Goal: Information Seeking & Learning: Learn about a topic

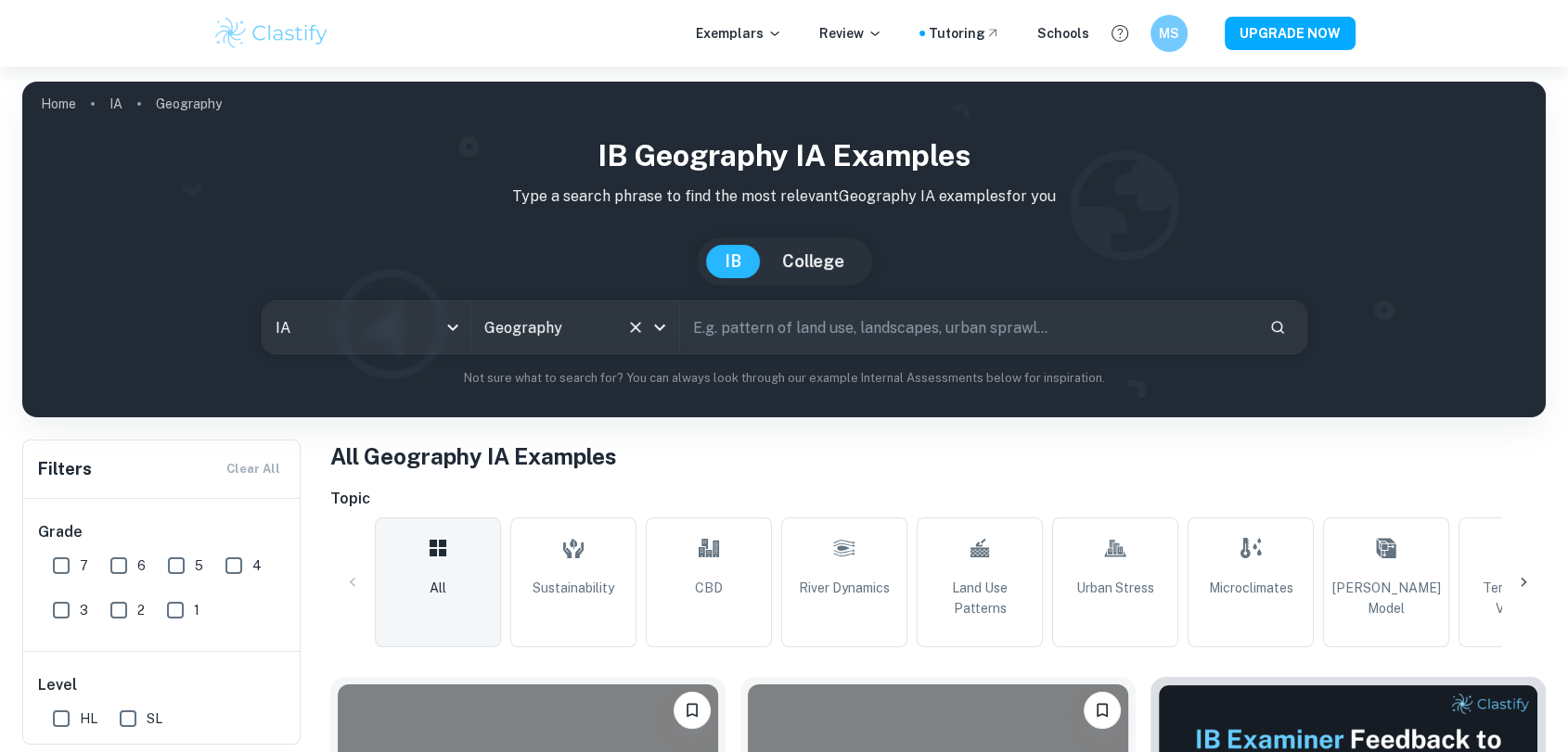
click at [665, 327] on icon "Open" at bounding box center [660, 327] width 22 height 22
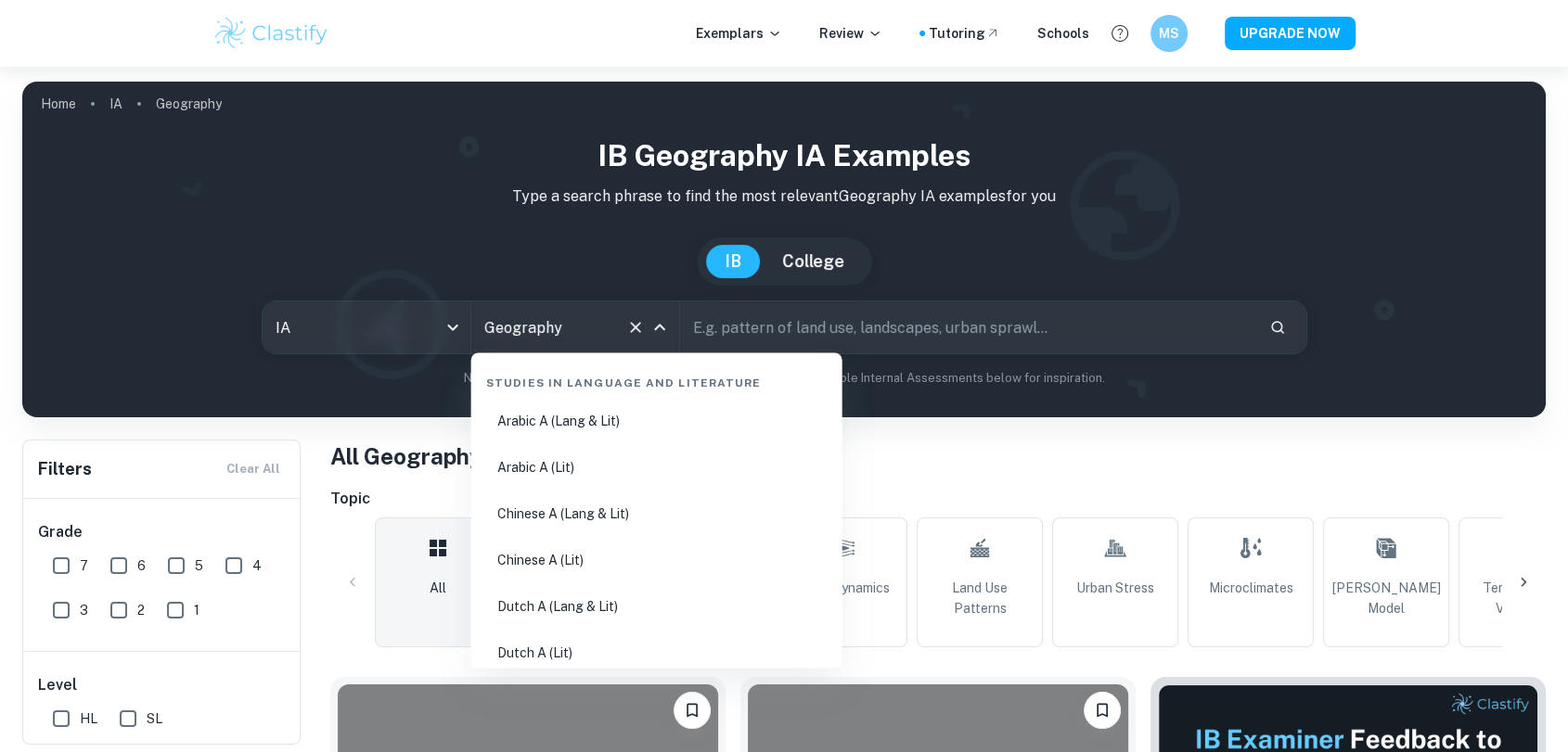
scroll to position [2170, 0]
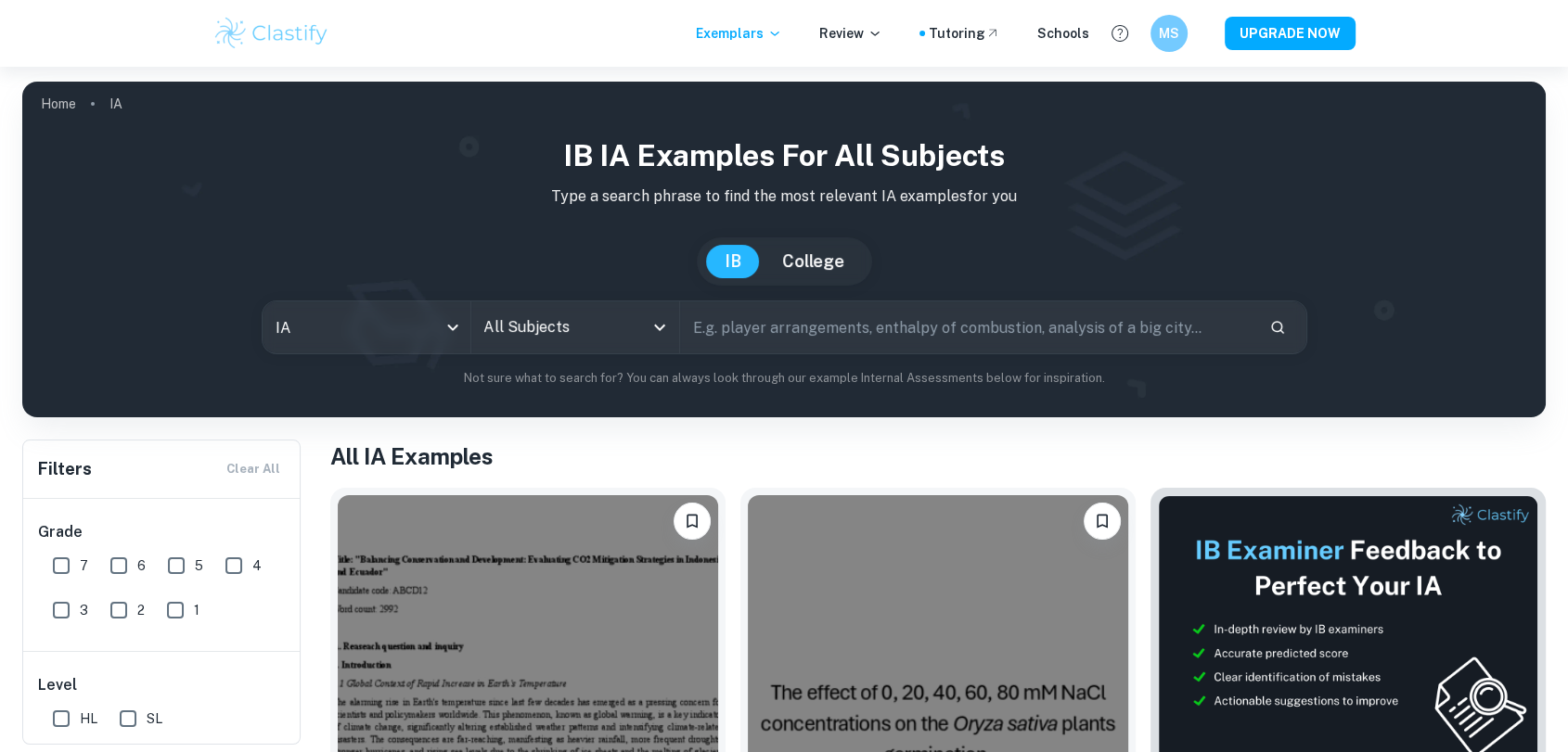
click at [559, 328] on input "All Subjects" at bounding box center [561, 326] width 163 height 35
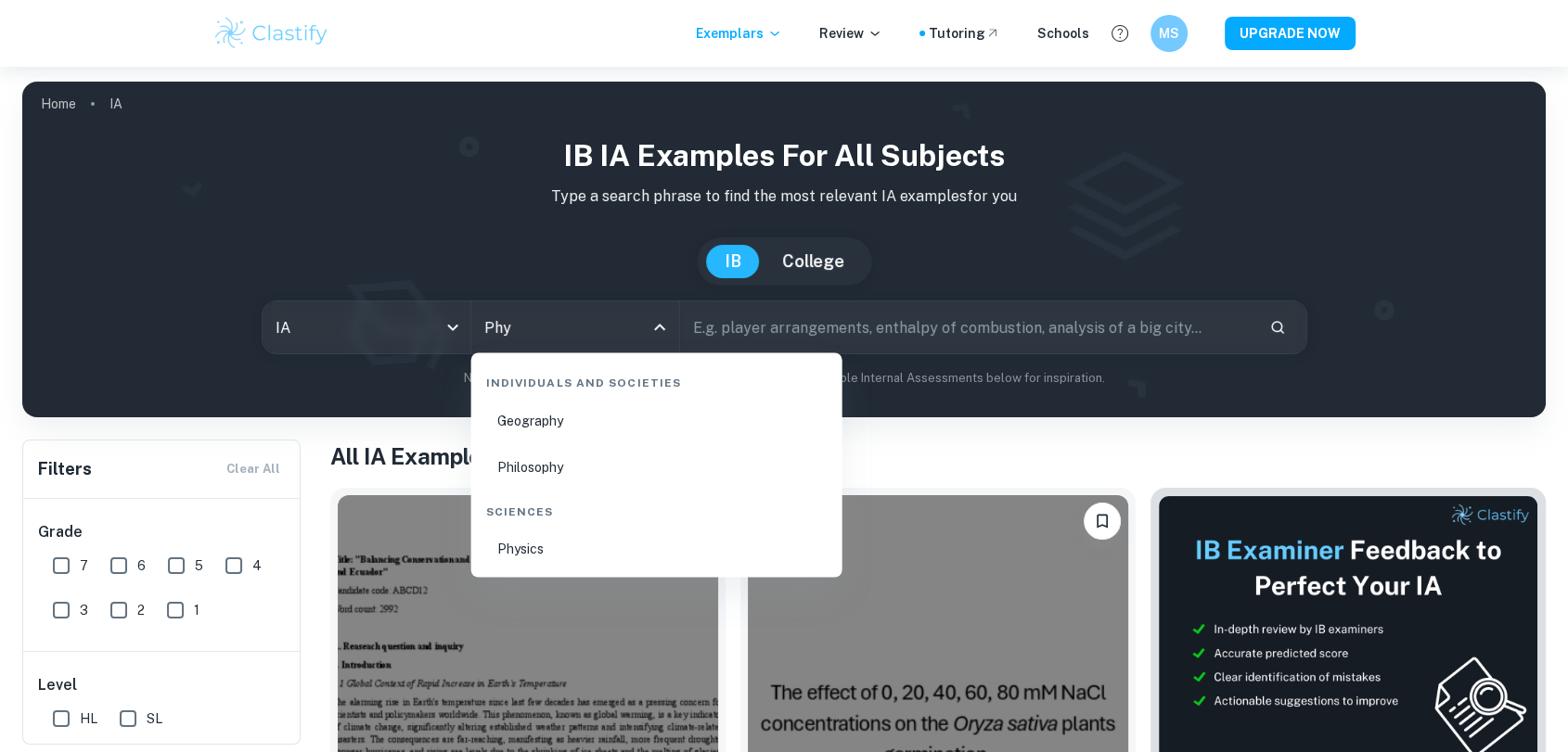
click at [588, 555] on li "Physics" at bounding box center [657, 548] width 356 height 43
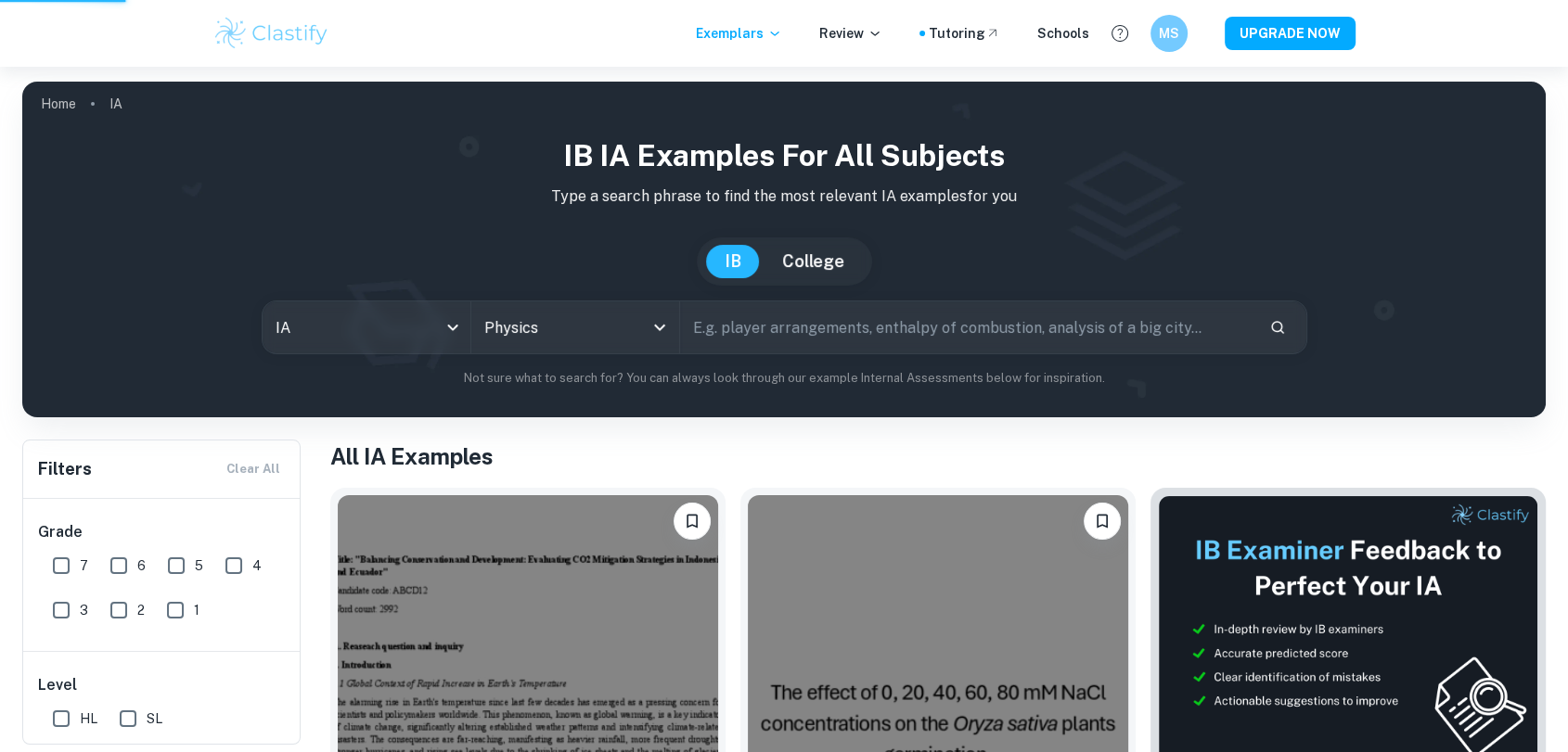
type input "Physics"
click at [752, 319] on input "text" at bounding box center [967, 327] width 574 height 52
click at [577, 302] on div "All Subjects" at bounding box center [575, 327] width 208 height 52
click at [577, 314] on input "All Subjects" at bounding box center [561, 326] width 163 height 35
click at [574, 316] on input "All Subjects" at bounding box center [561, 326] width 163 height 35
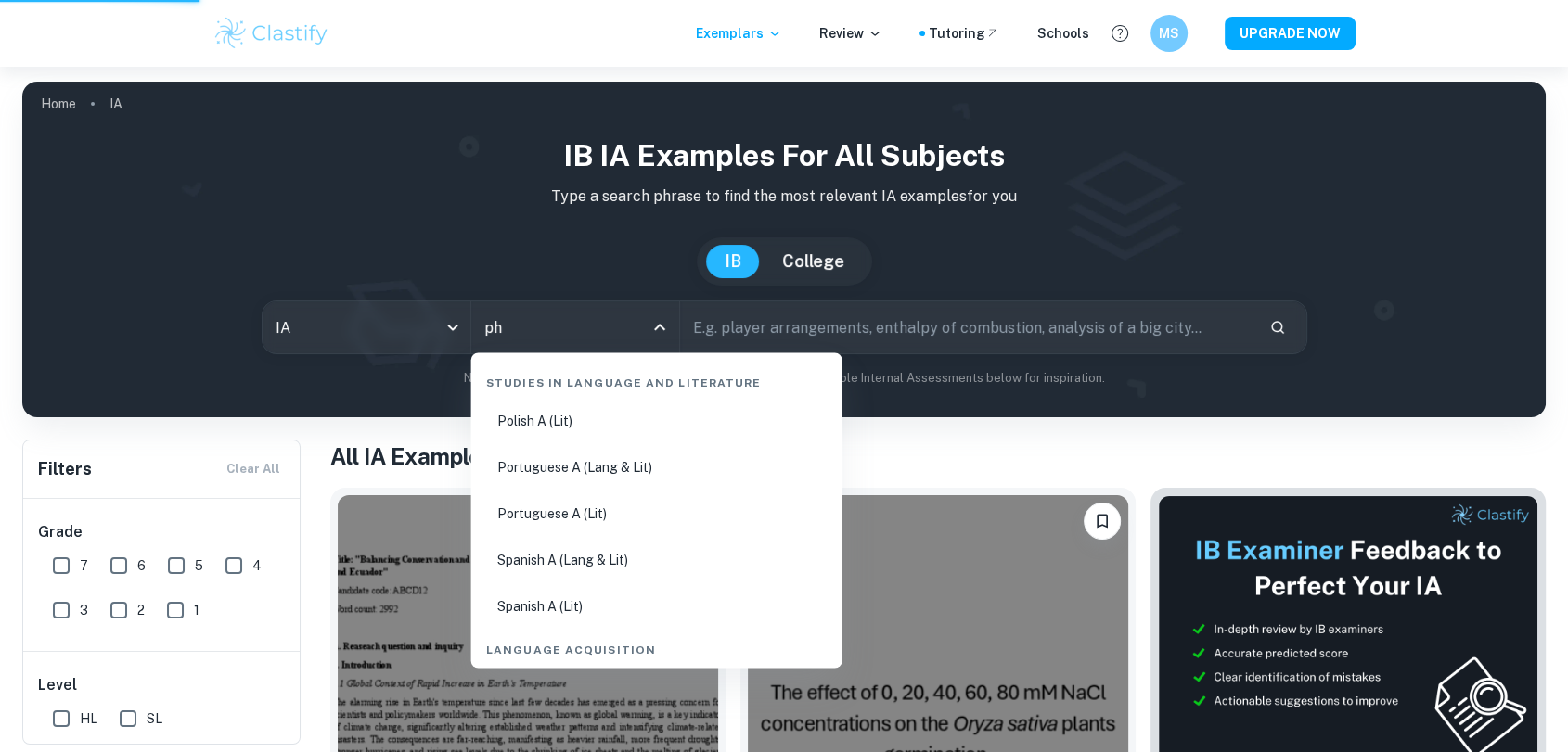
type input "phy"
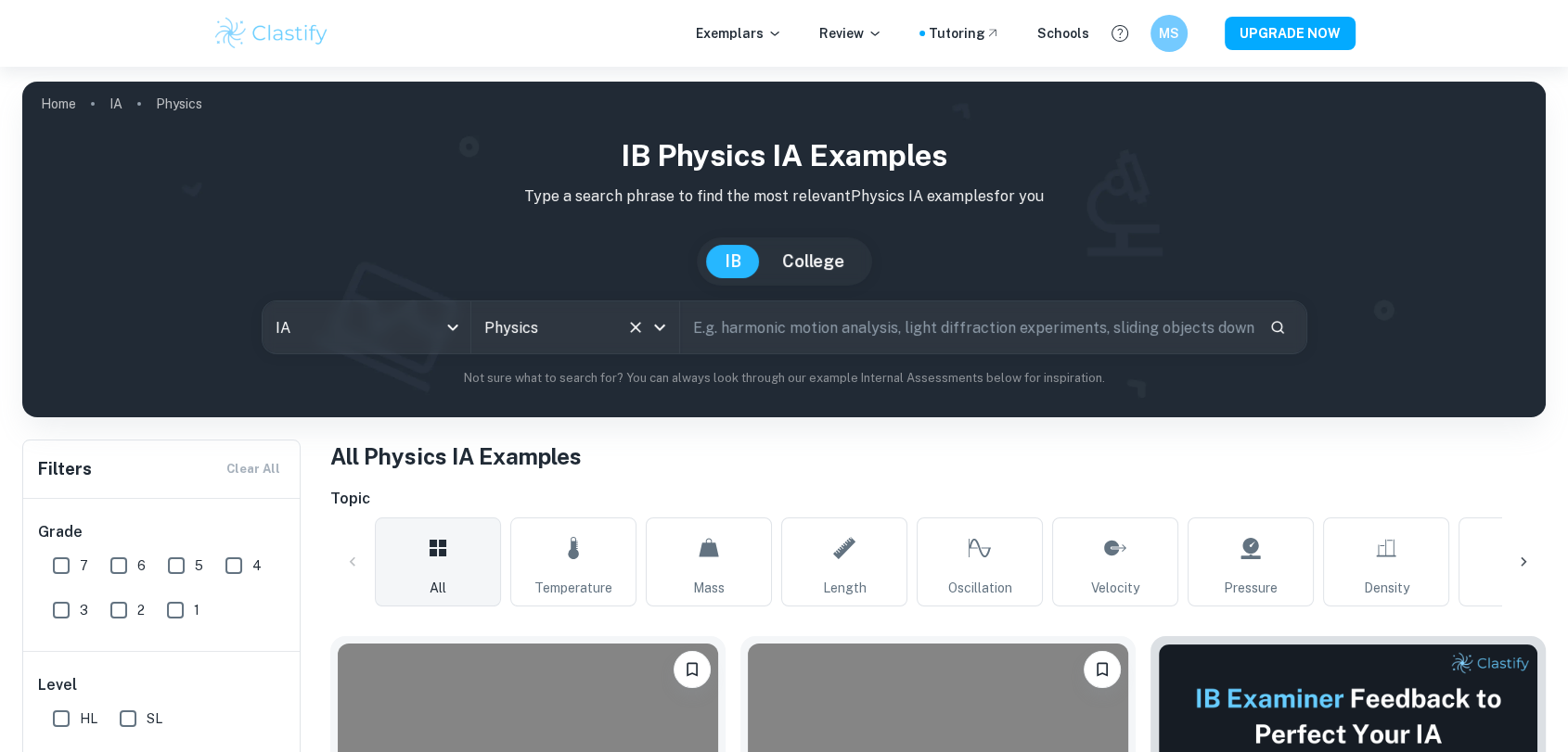
scroll to position [46, 0]
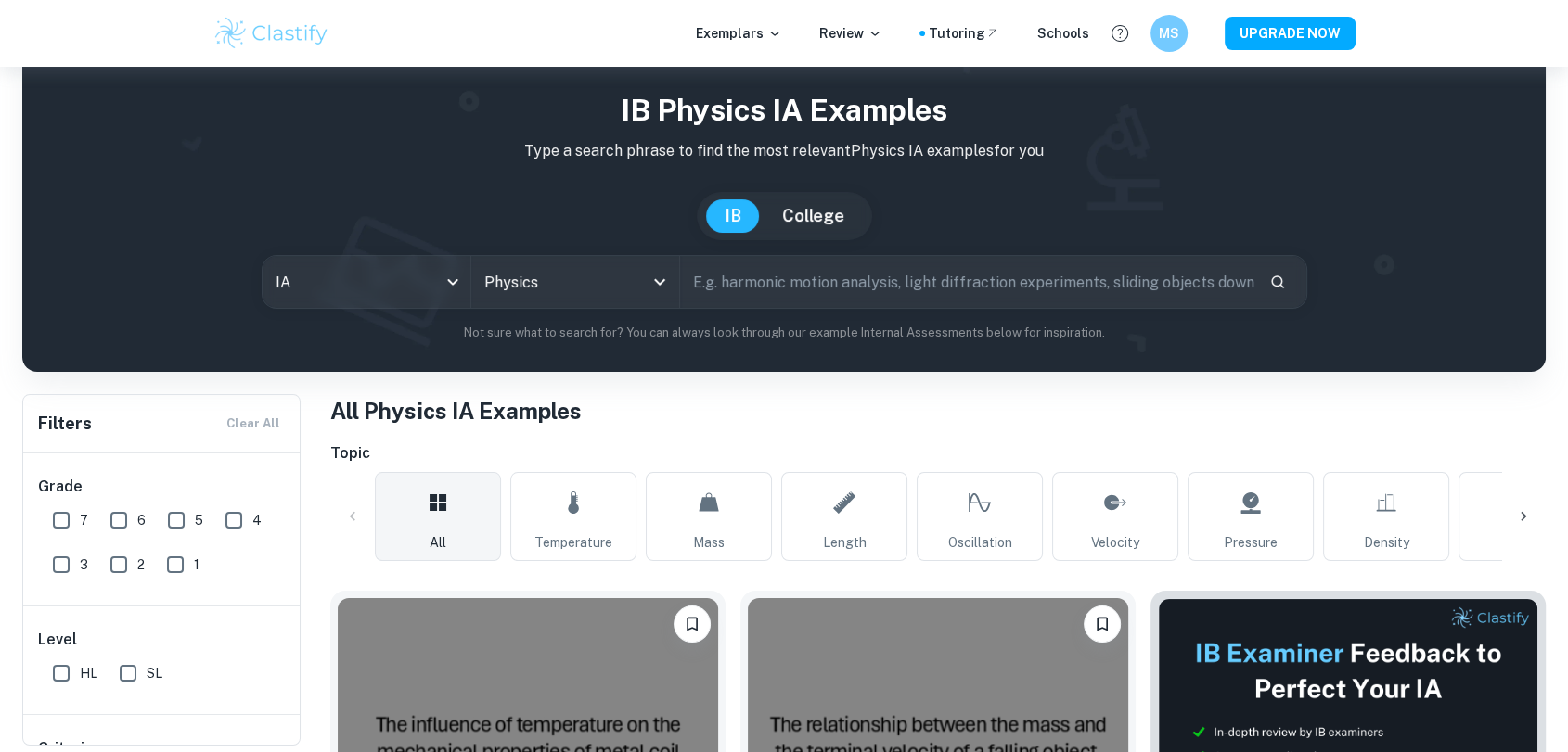
click at [861, 277] on input "text" at bounding box center [967, 282] width 574 height 52
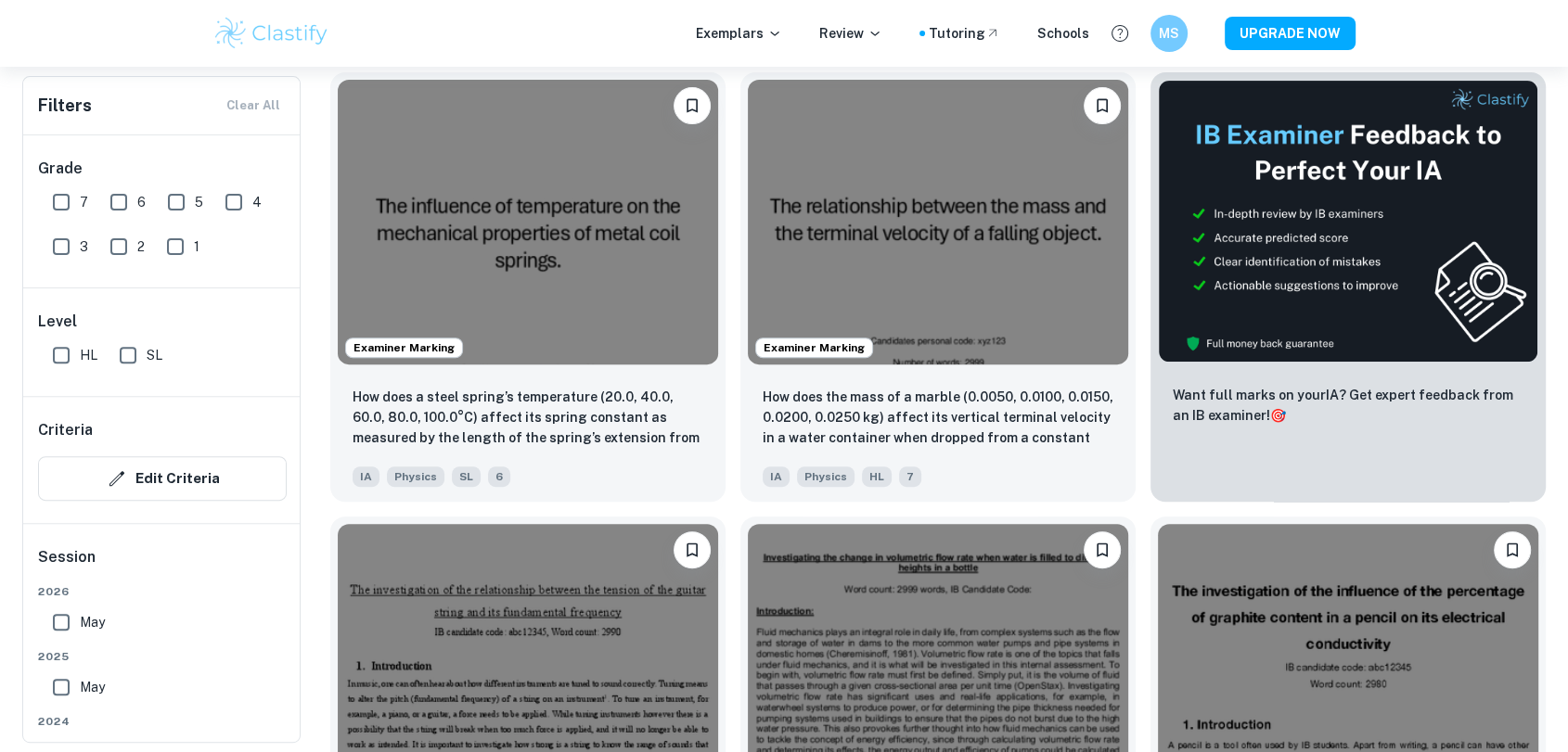
scroll to position [568, 0]
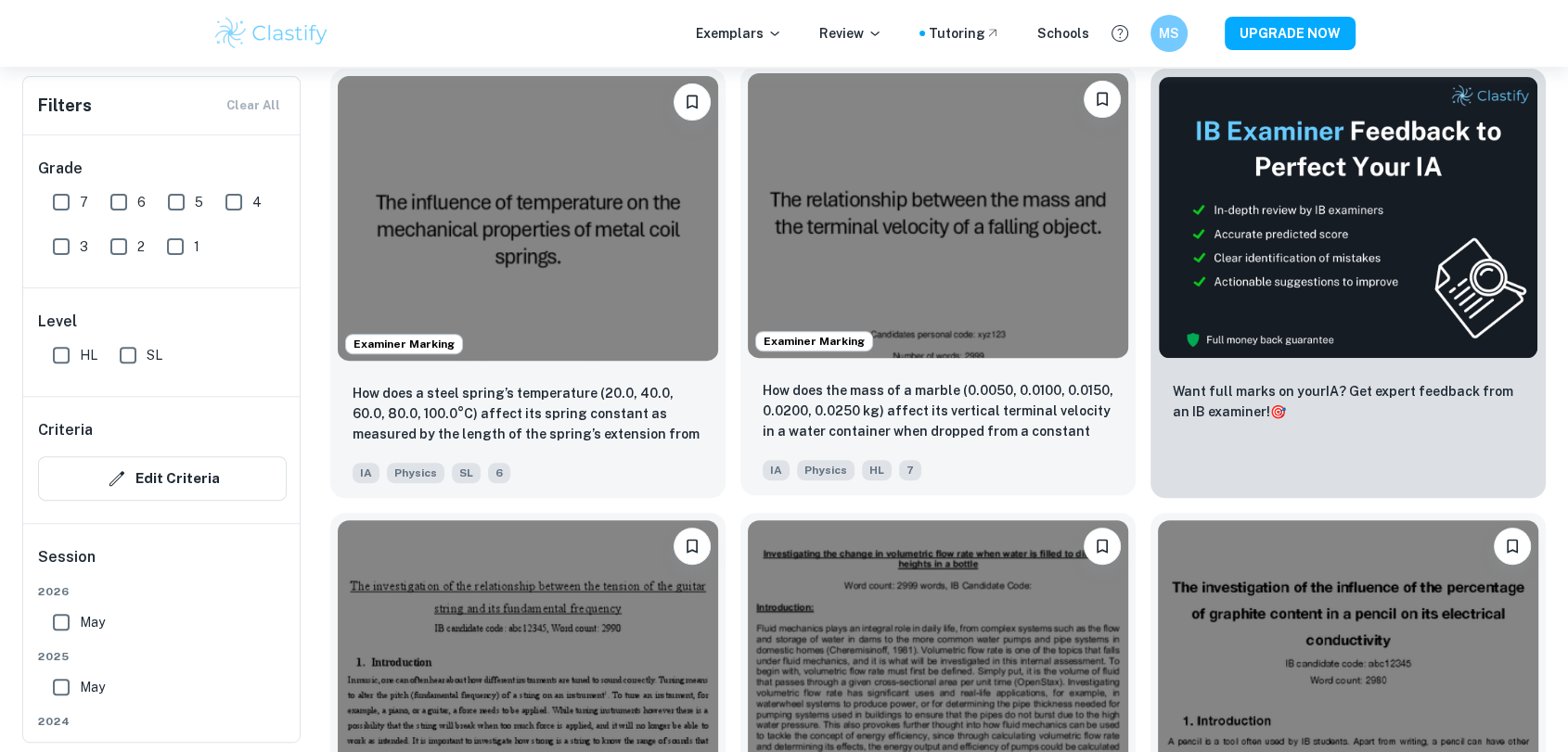
click at [980, 249] on img at bounding box center [938, 216] width 380 height 284
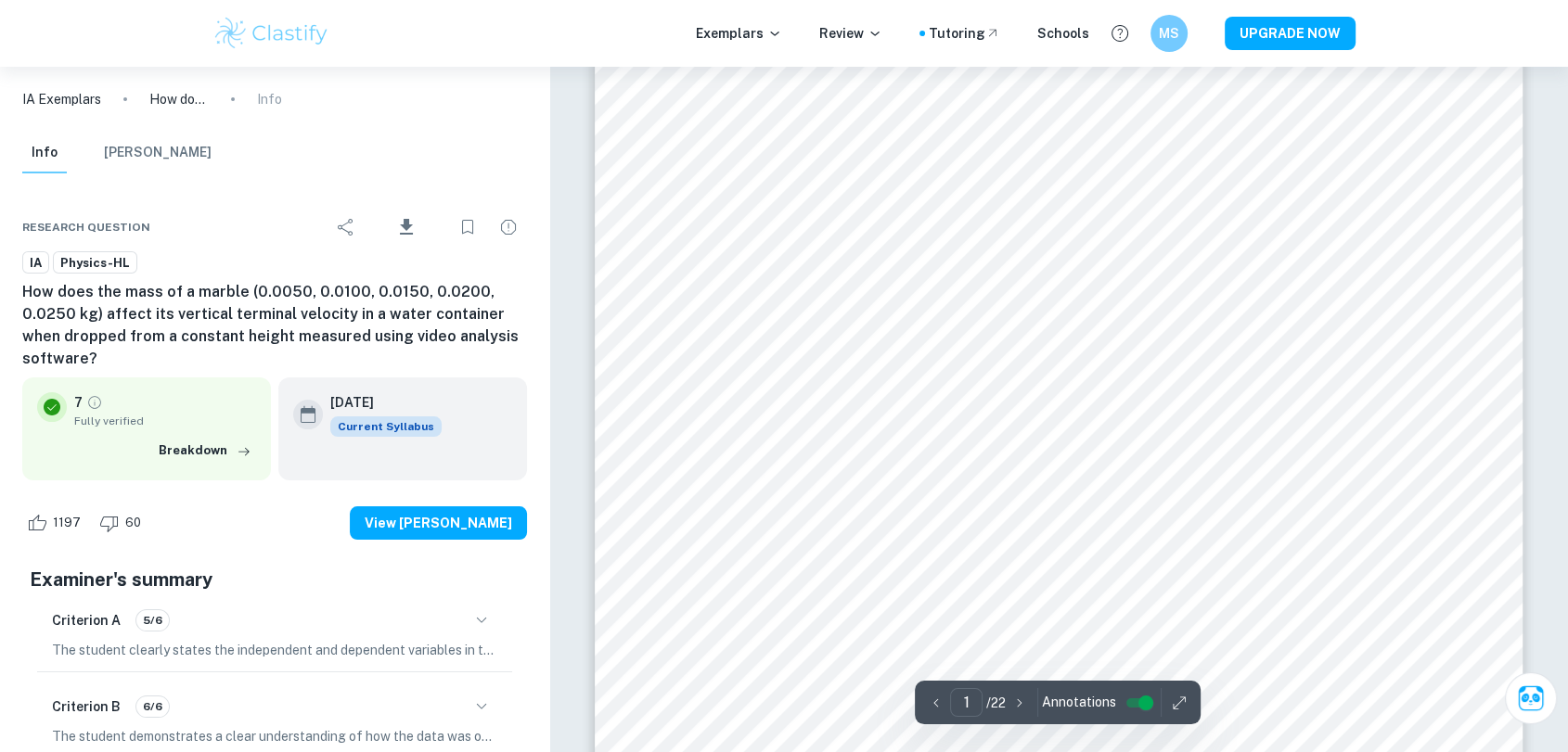
scroll to position [109, 0]
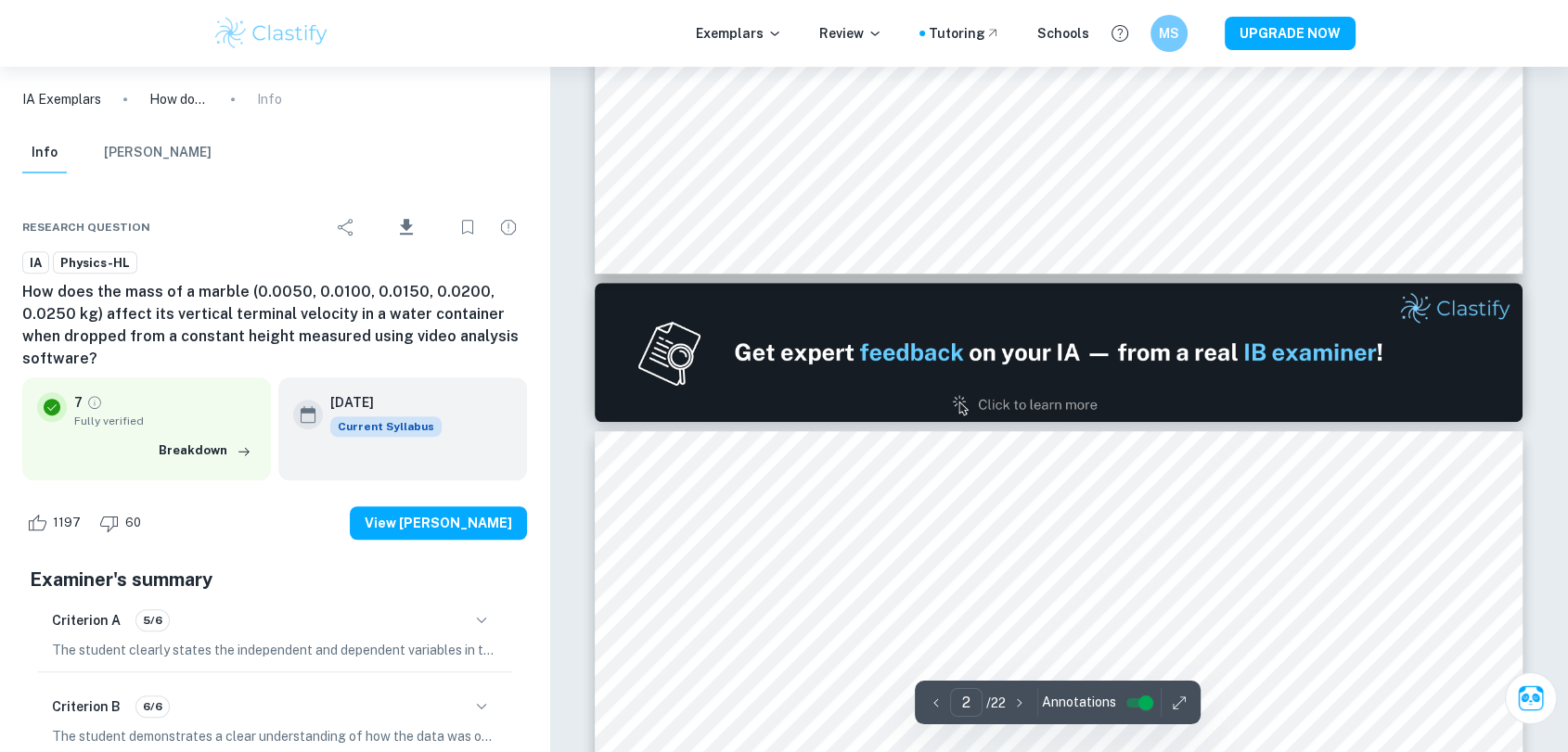
type input "1"
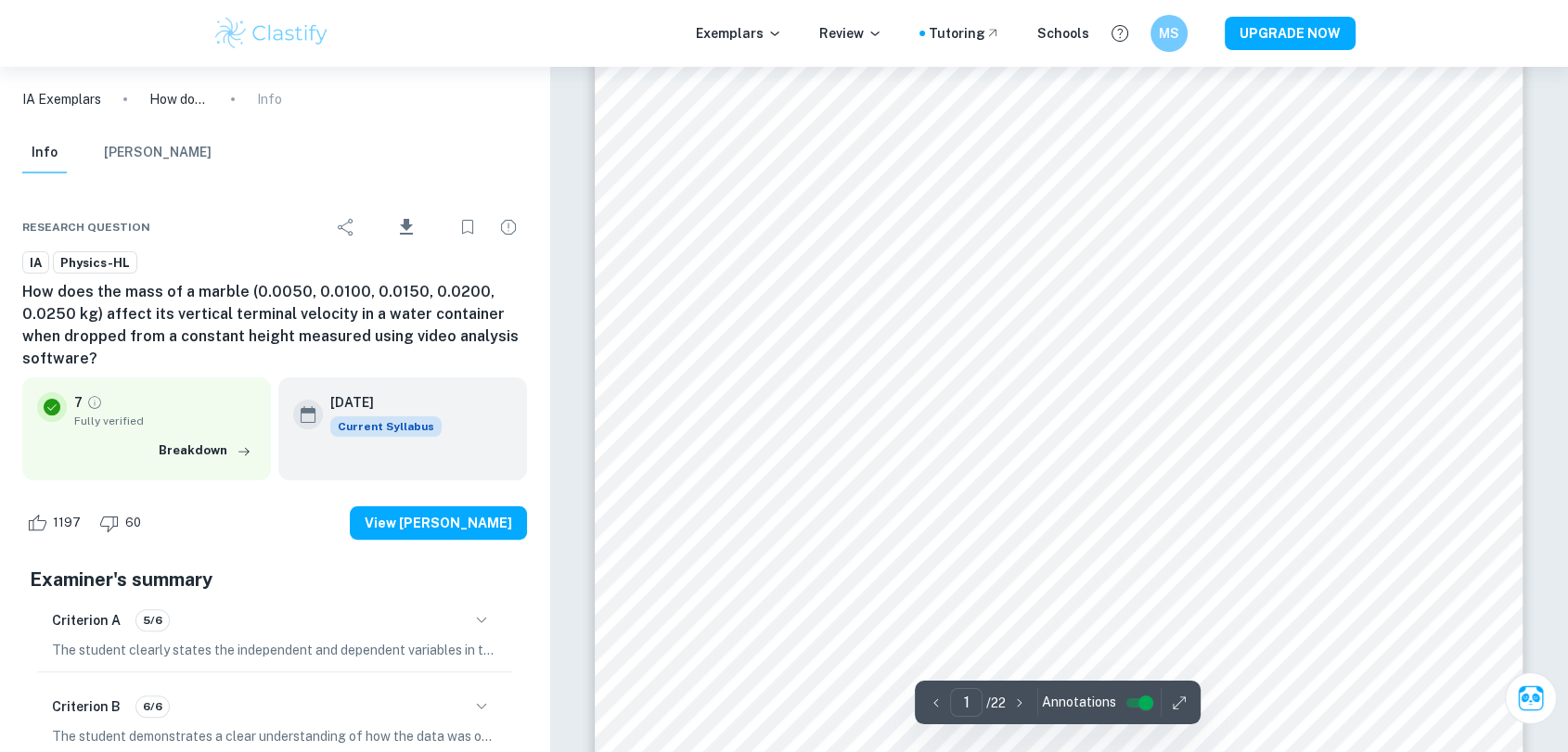
scroll to position [366, 0]
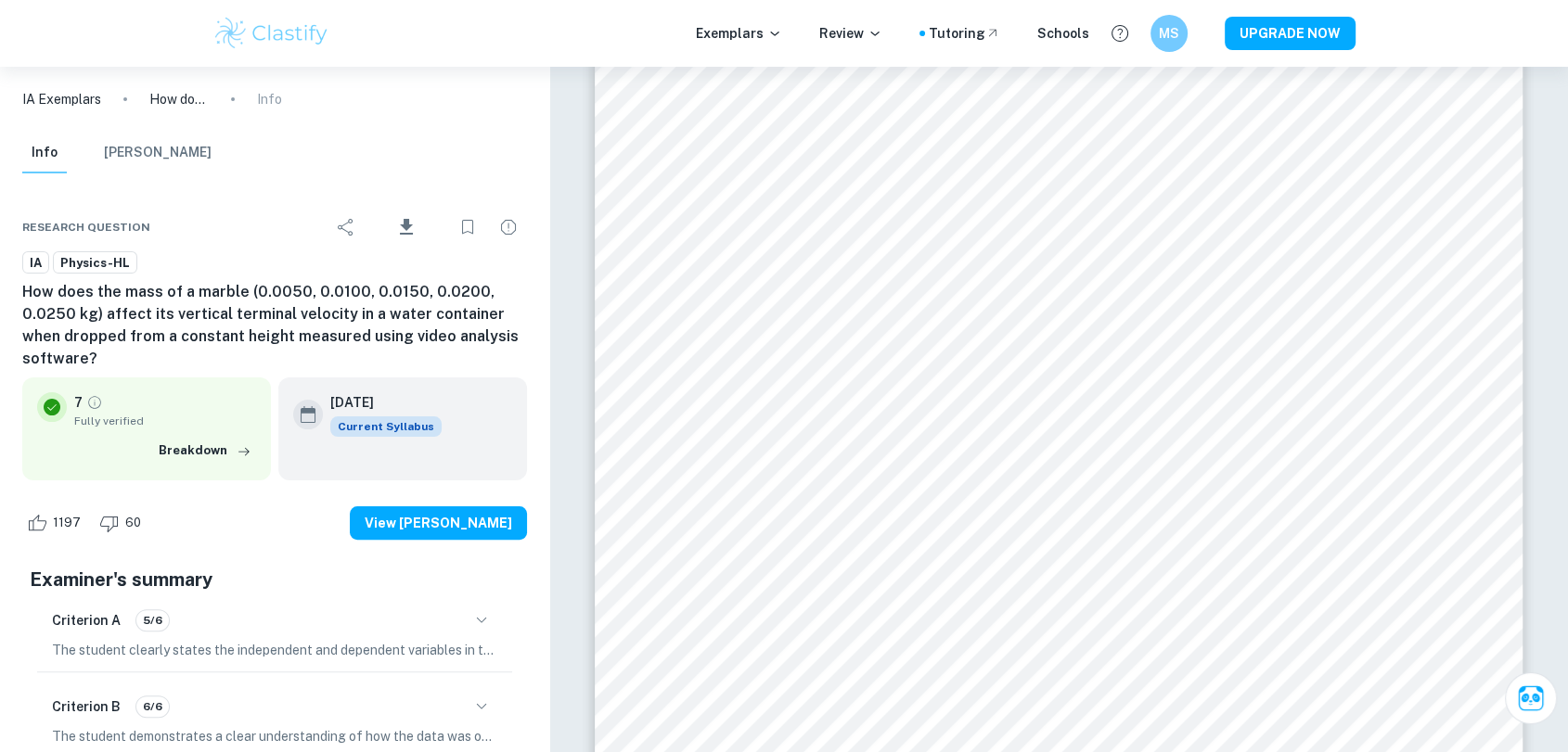
click at [100, 56] on div "Exemplars Review Tutoring Schools MS UPGRADE NOW" at bounding box center [784, 33] width 1568 height 67
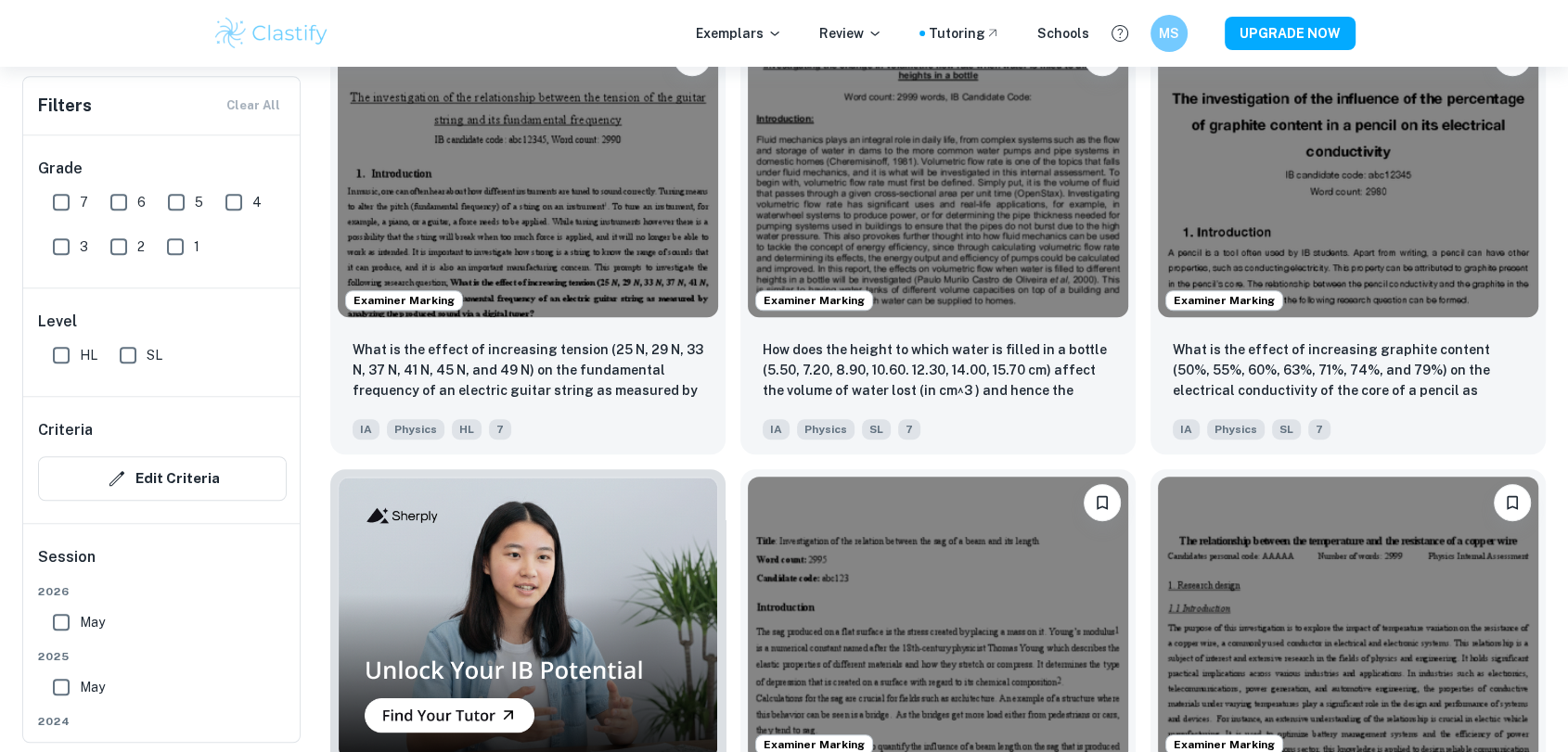
scroll to position [1098, 0]
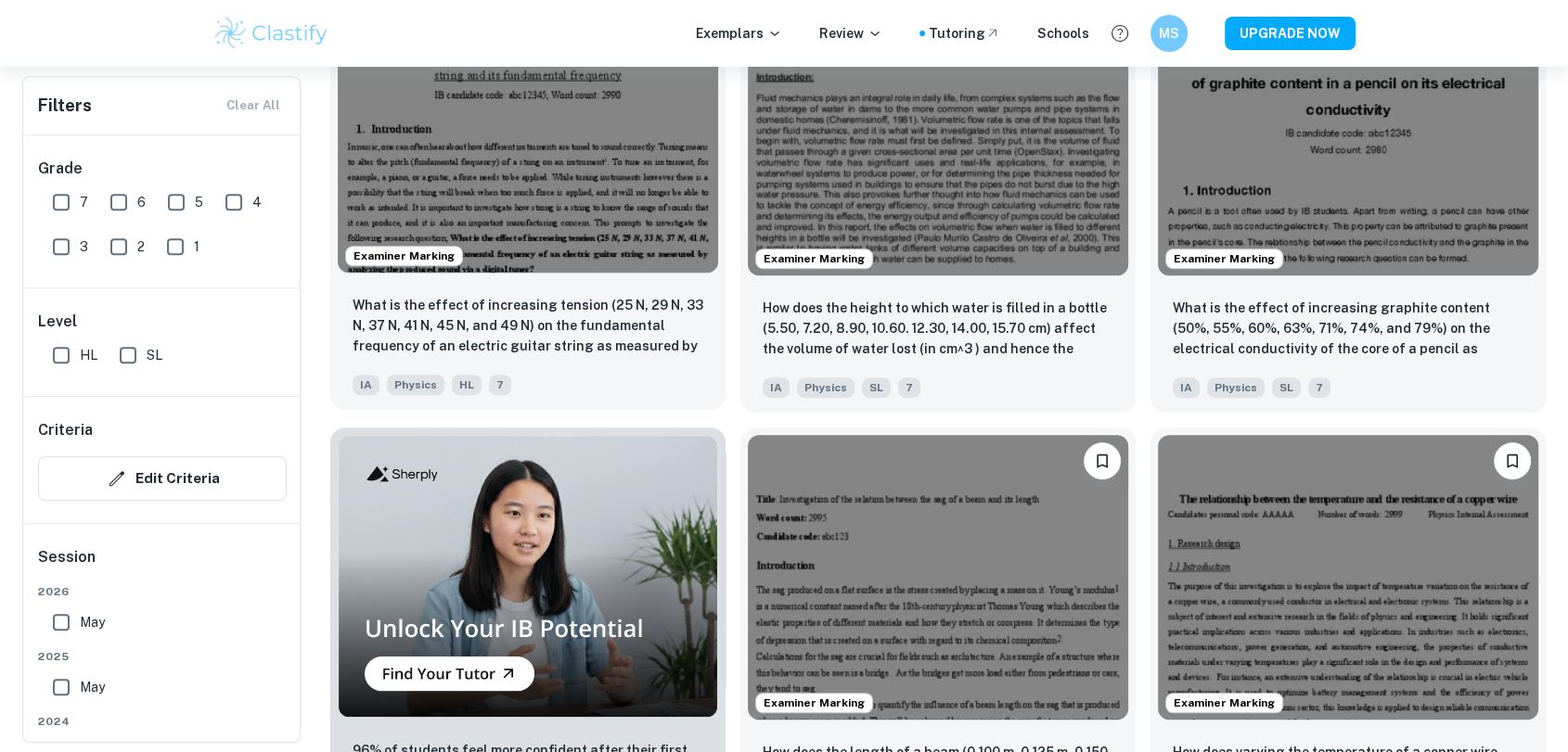
click at [634, 170] on img at bounding box center [527, 129] width 380 height 284
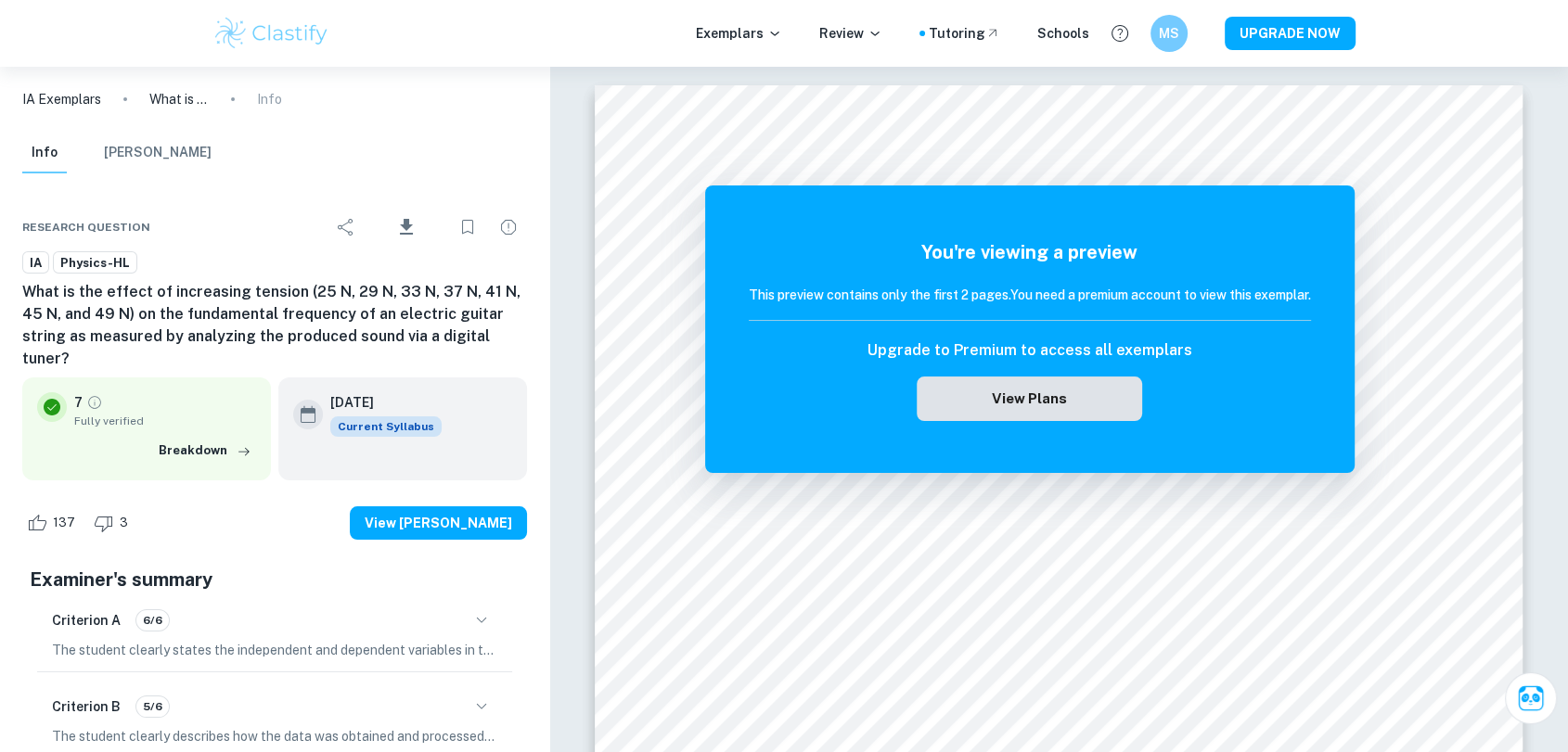
click at [1102, 405] on button "View Plans" at bounding box center [1029, 399] width 225 height 45
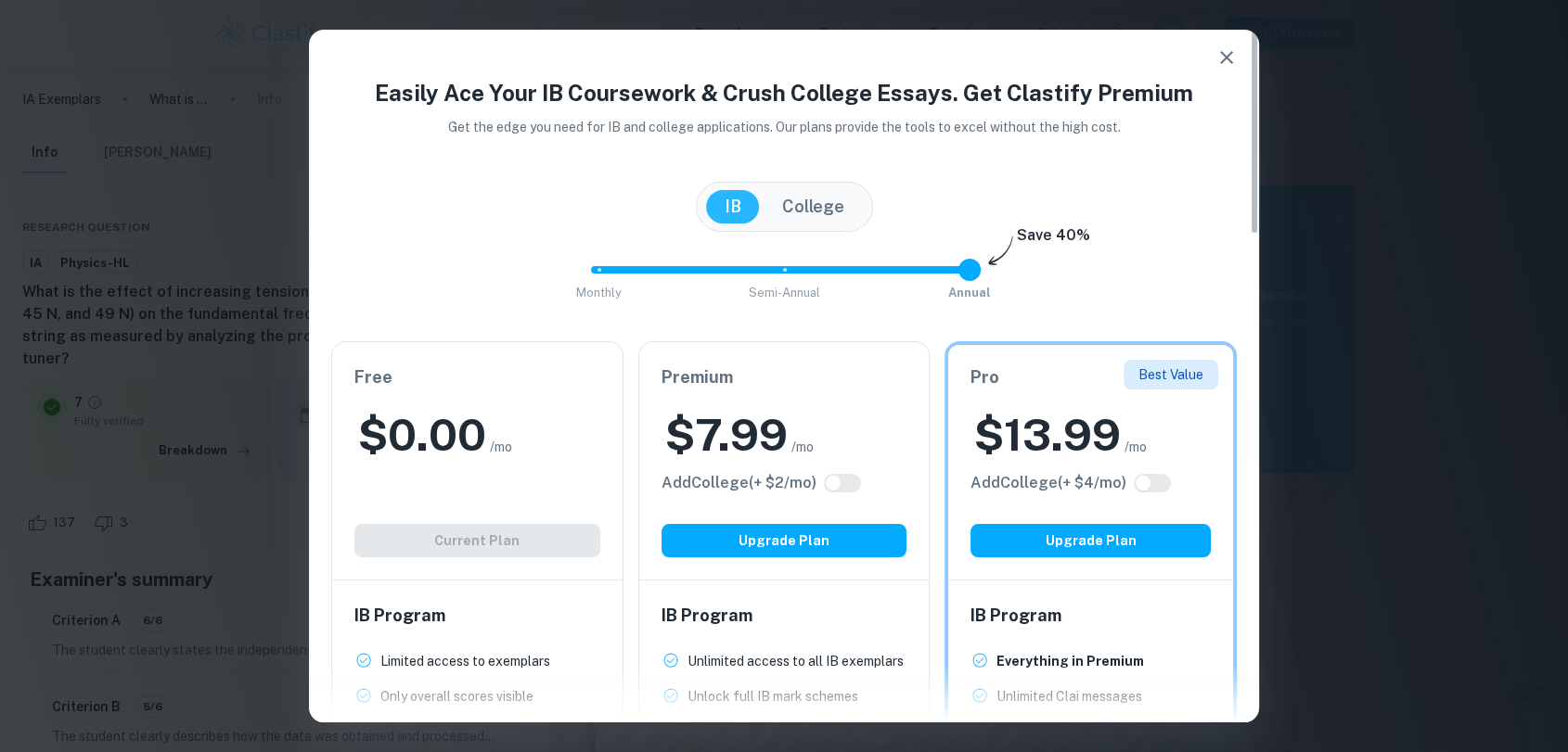
click at [1224, 61] on icon "button" at bounding box center [1226, 57] width 13 height 13
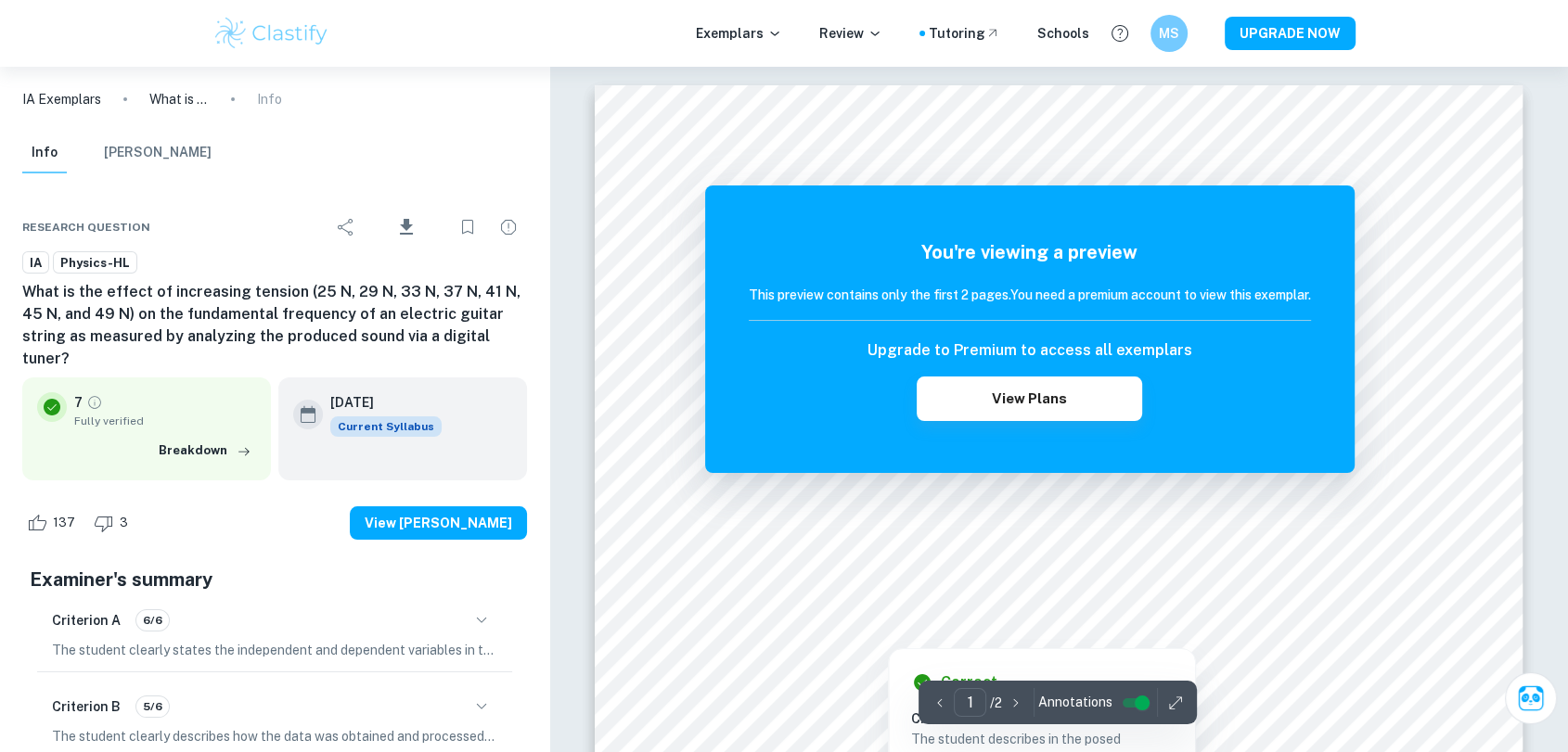
click at [1306, 621] on div at bounding box center [1351, 609] width 116 height 30
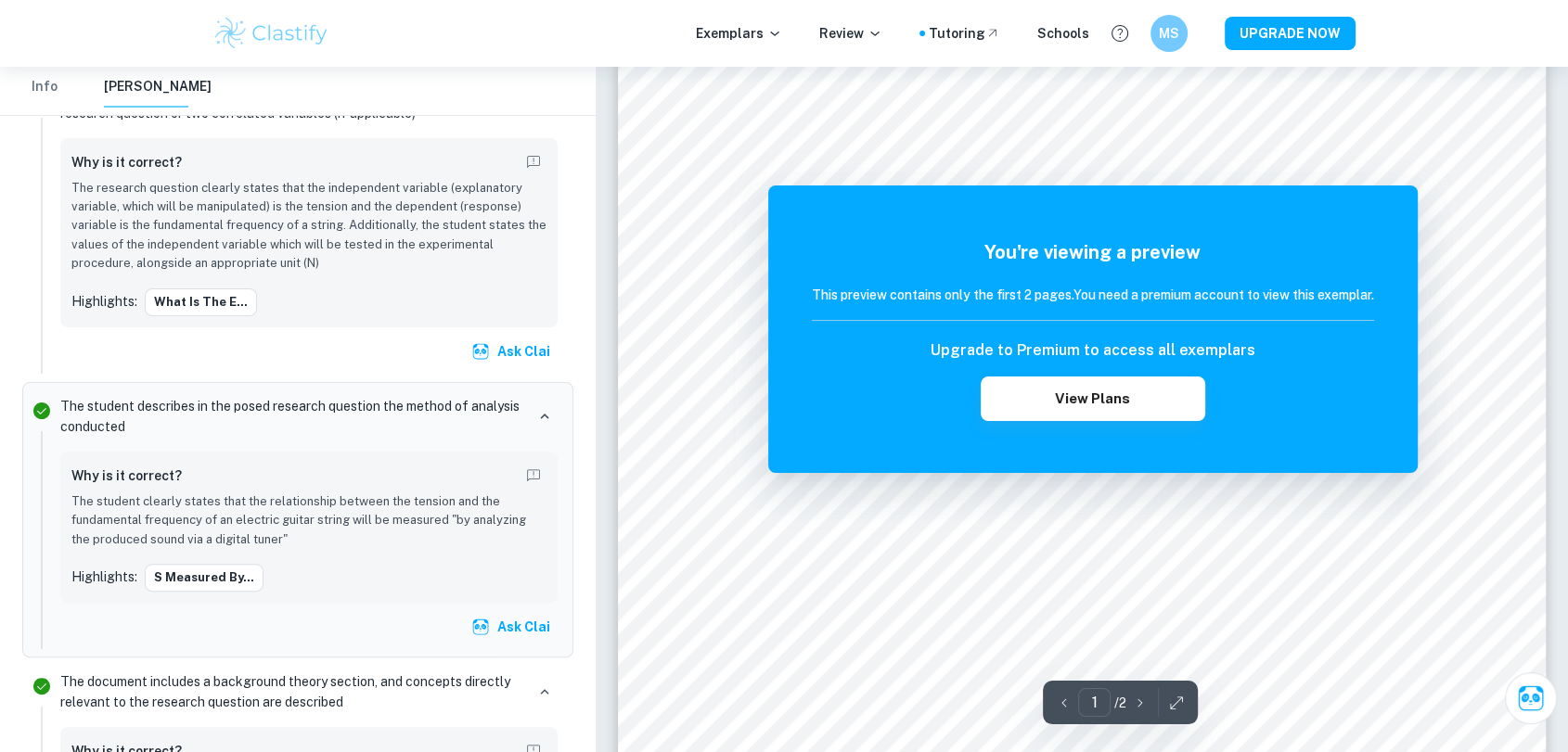
scroll to position [656, 0]
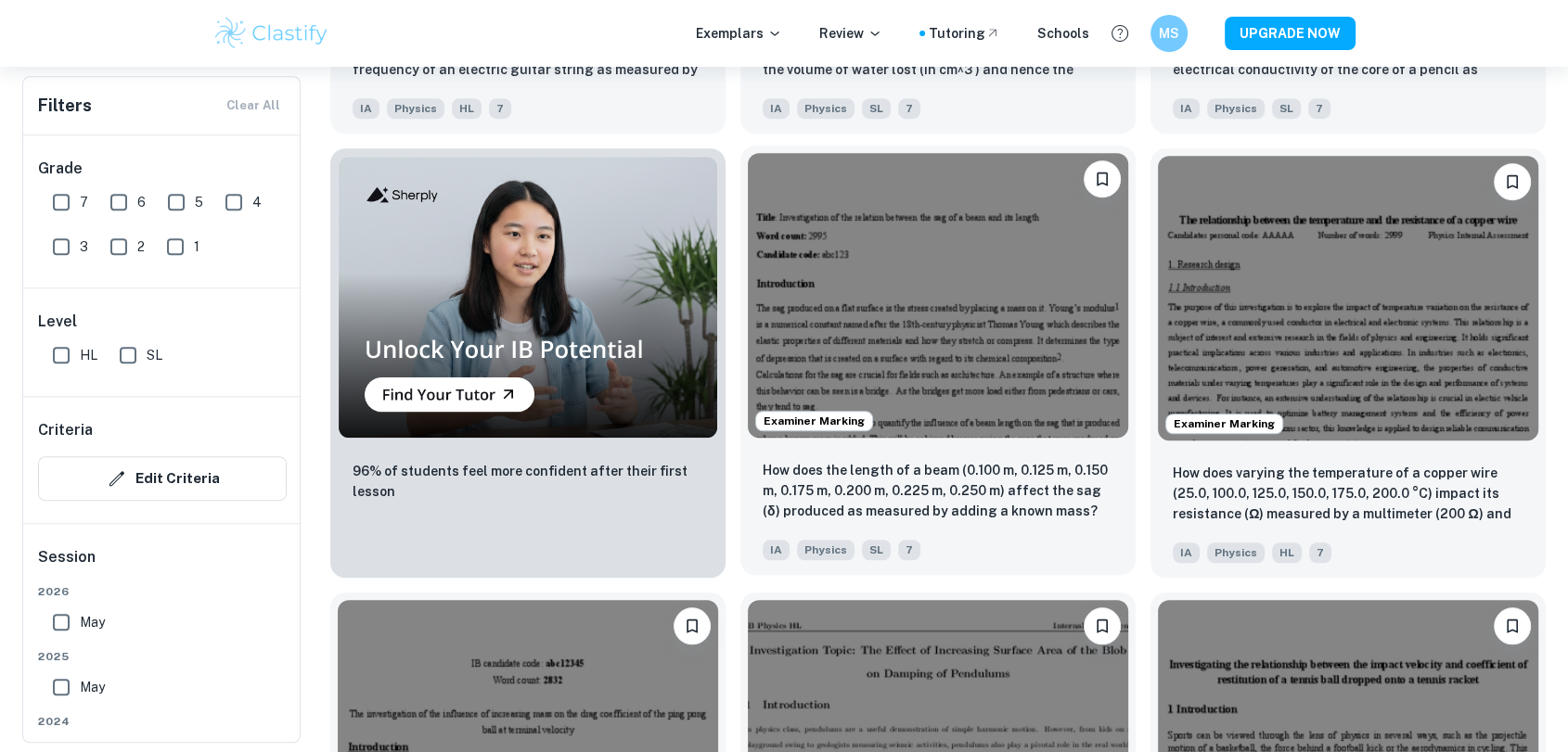
scroll to position [1398, 0]
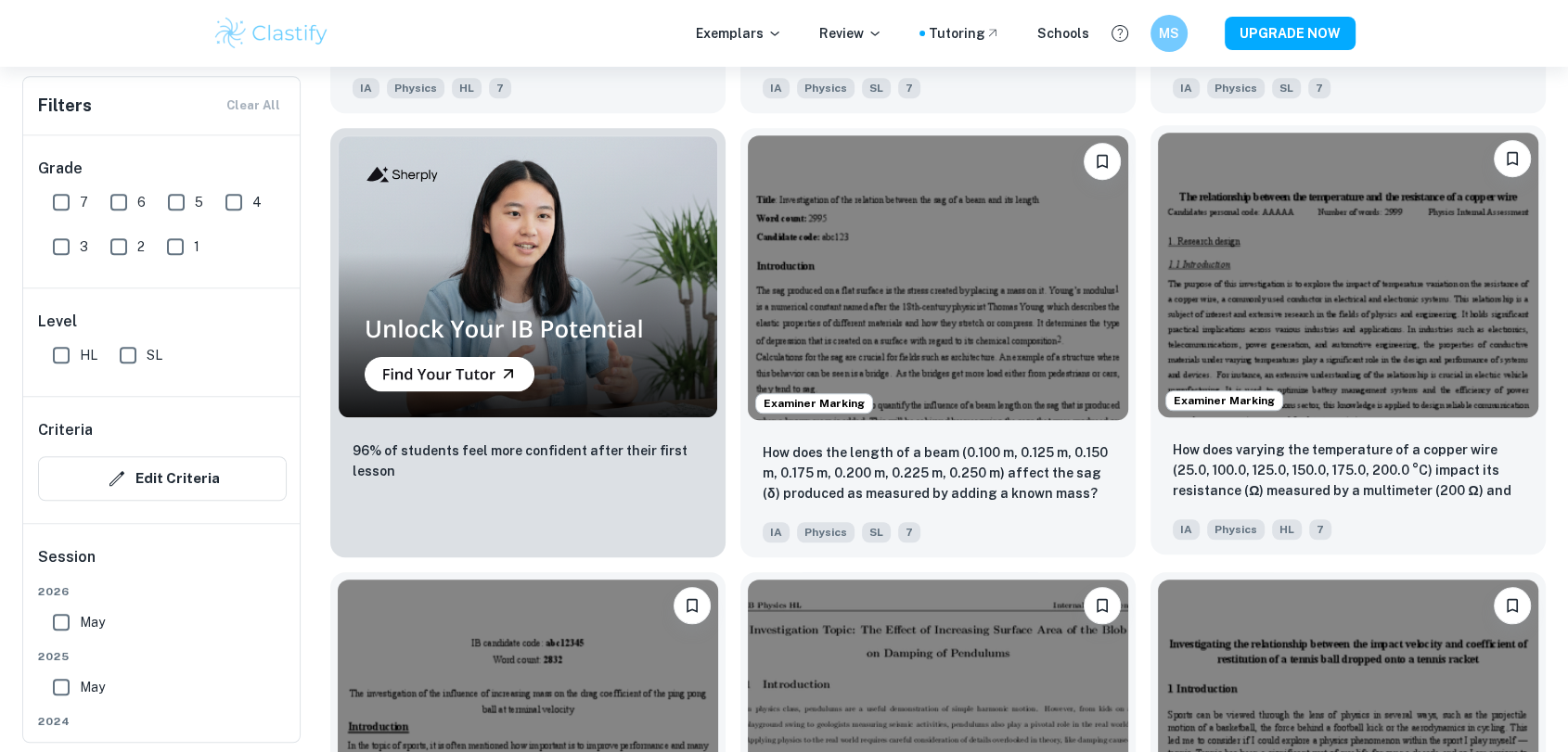
click at [1345, 313] on img at bounding box center [1348, 275] width 380 height 284
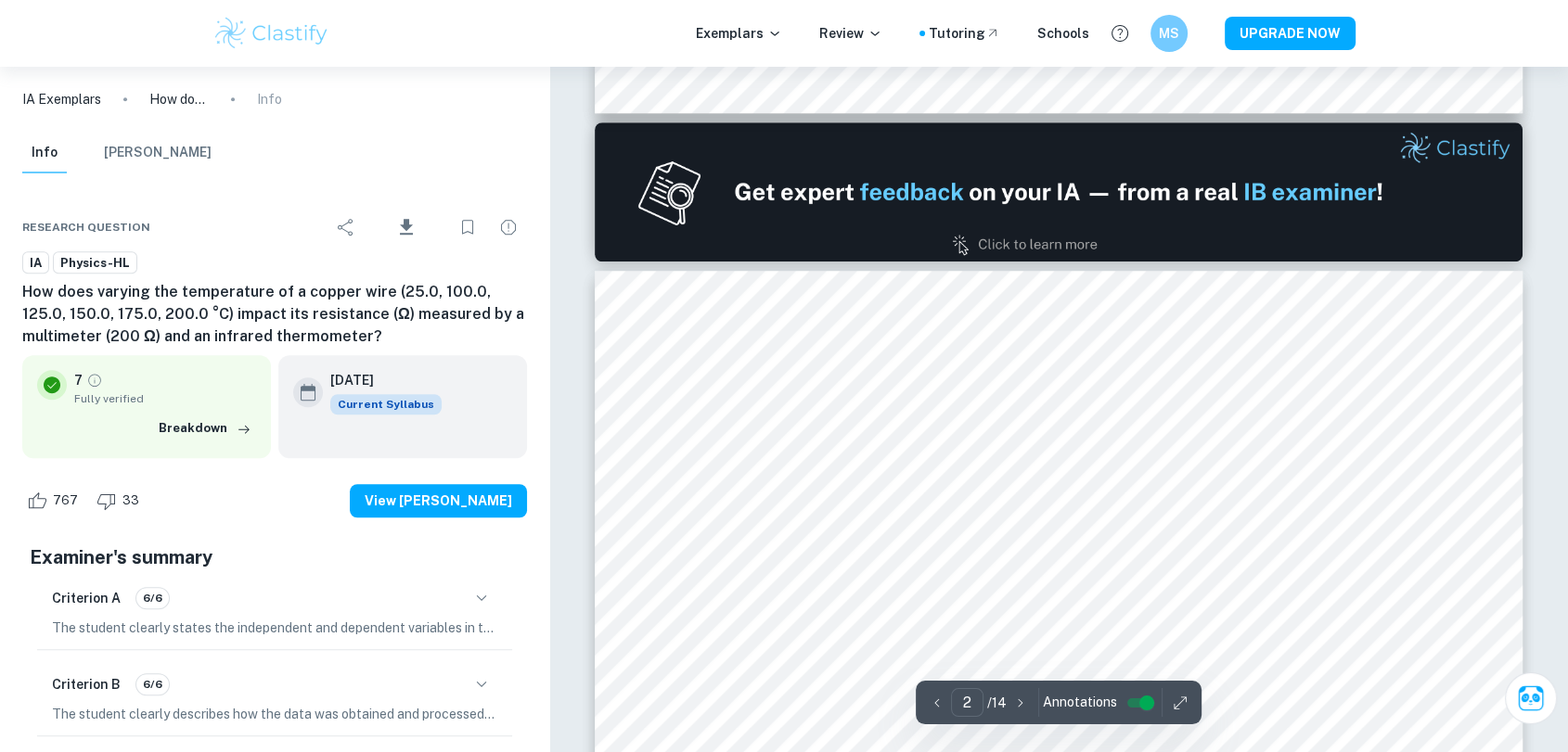
scroll to position [1340, 0]
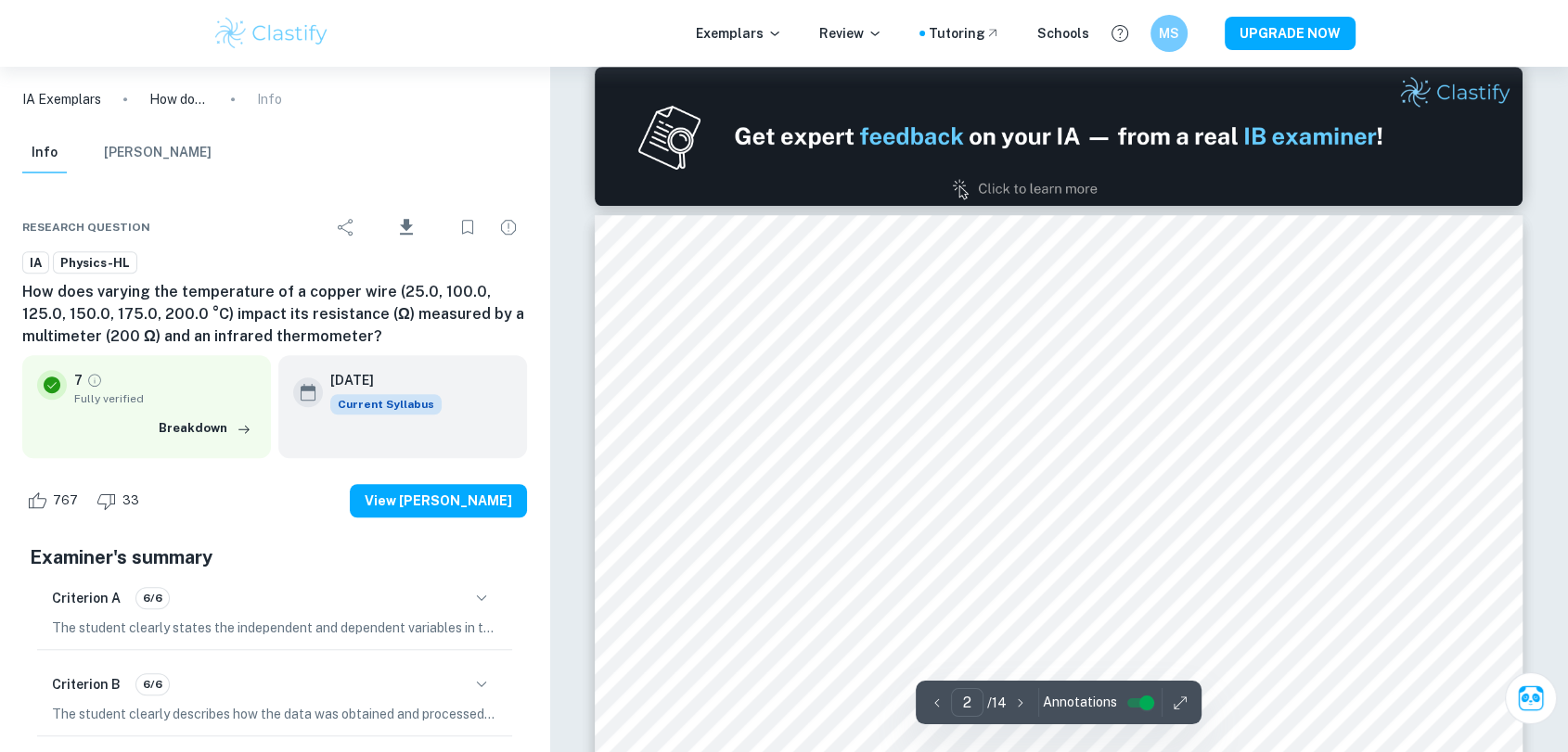
type input "1"
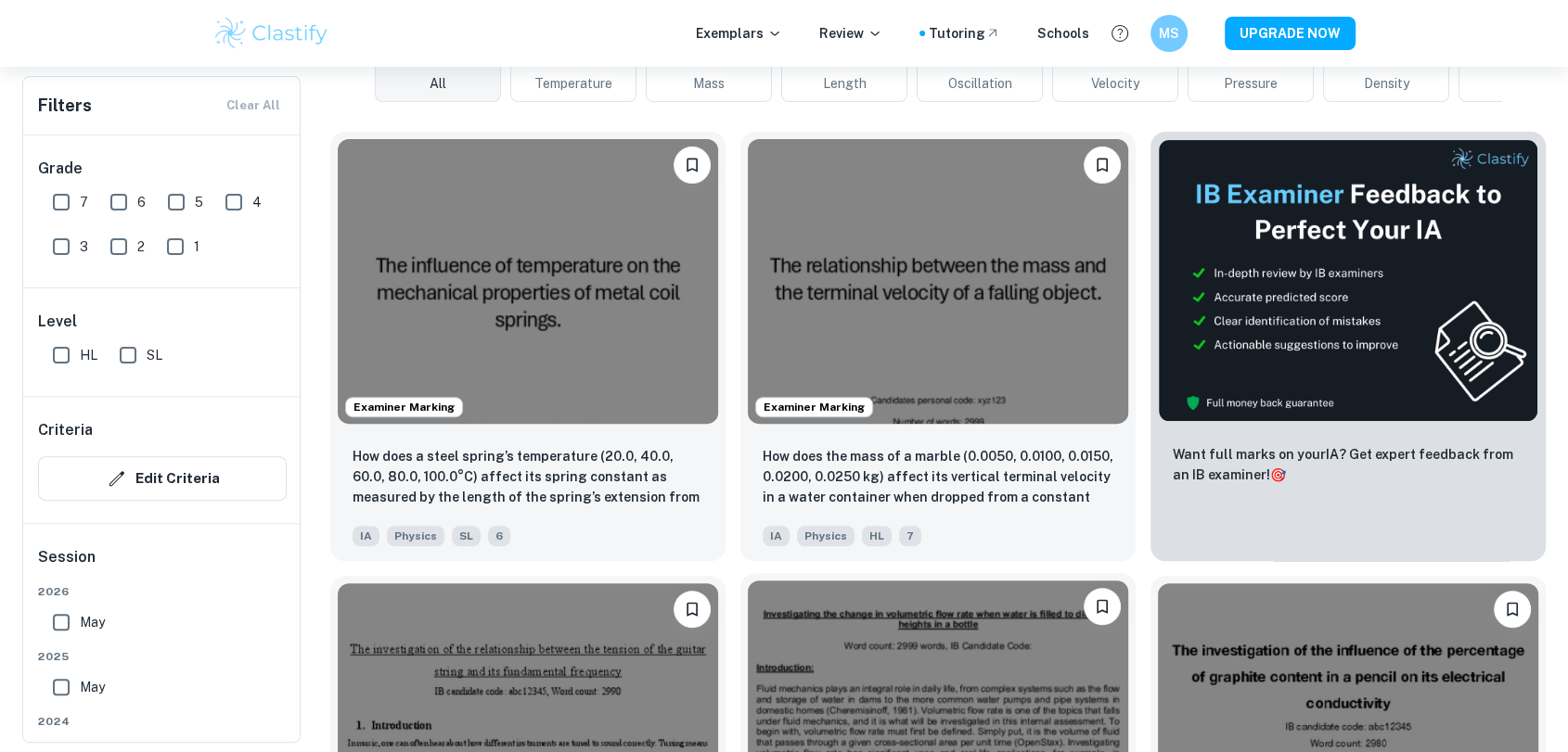
scroll to position [503, 0]
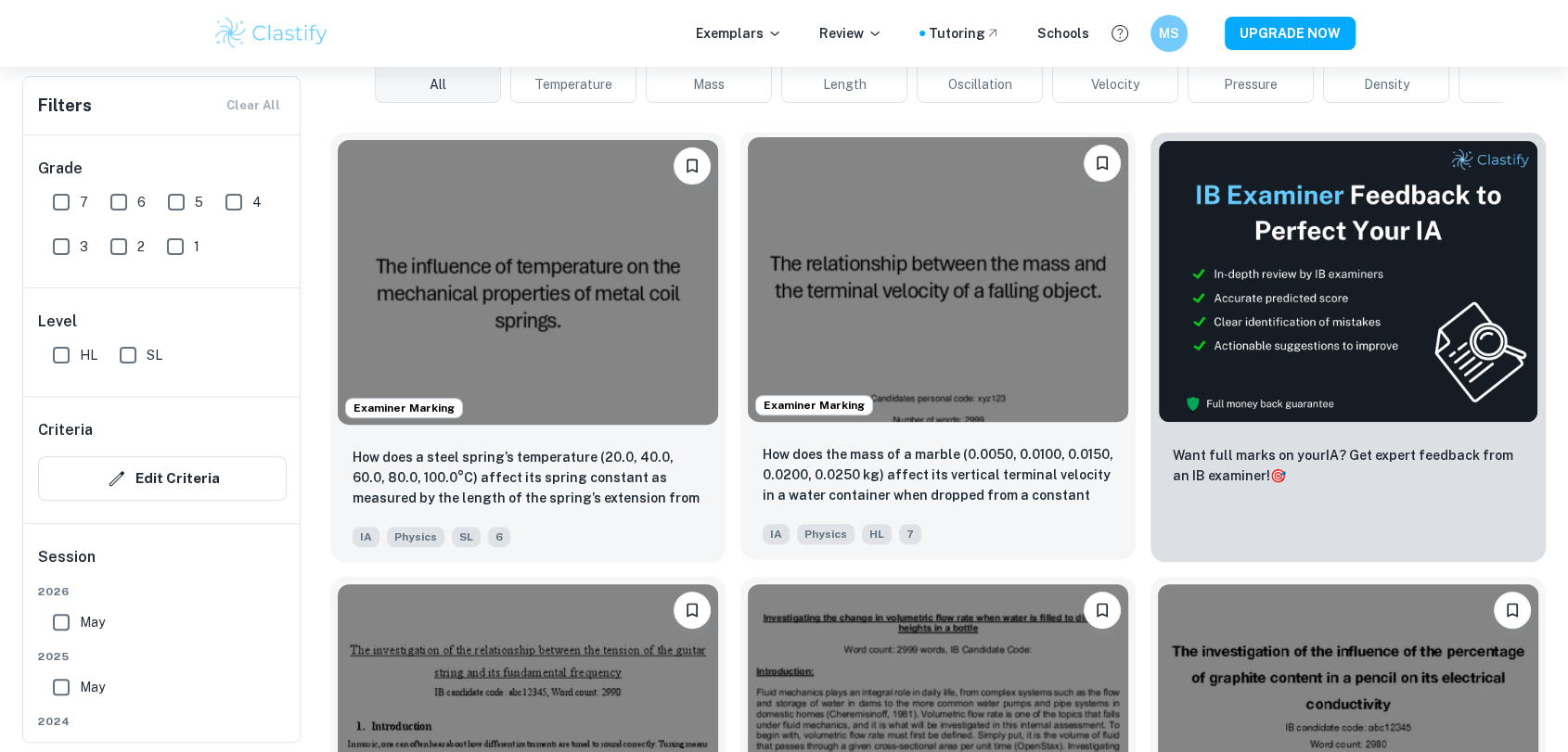
click at [954, 277] on img at bounding box center [938, 280] width 380 height 284
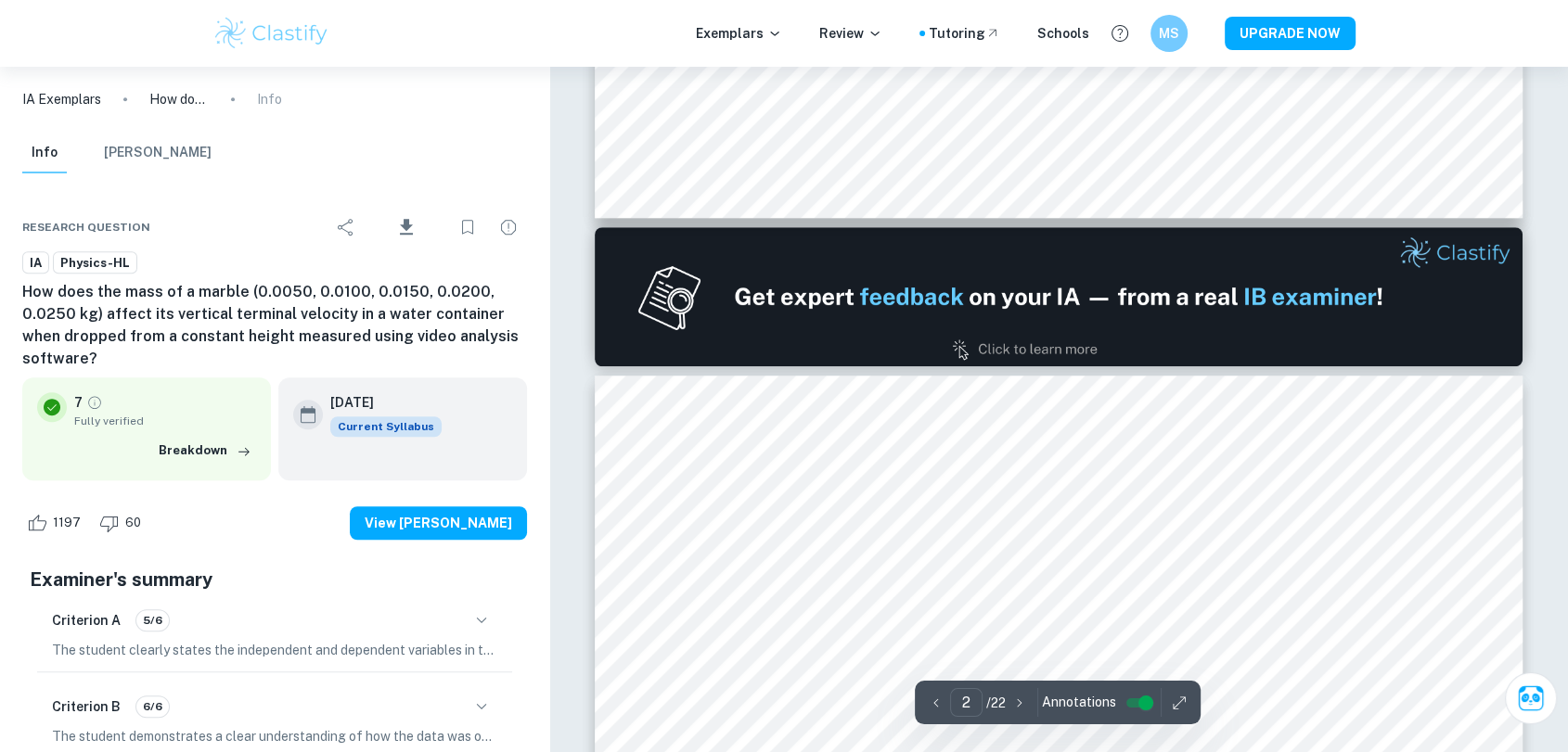
type input "1"
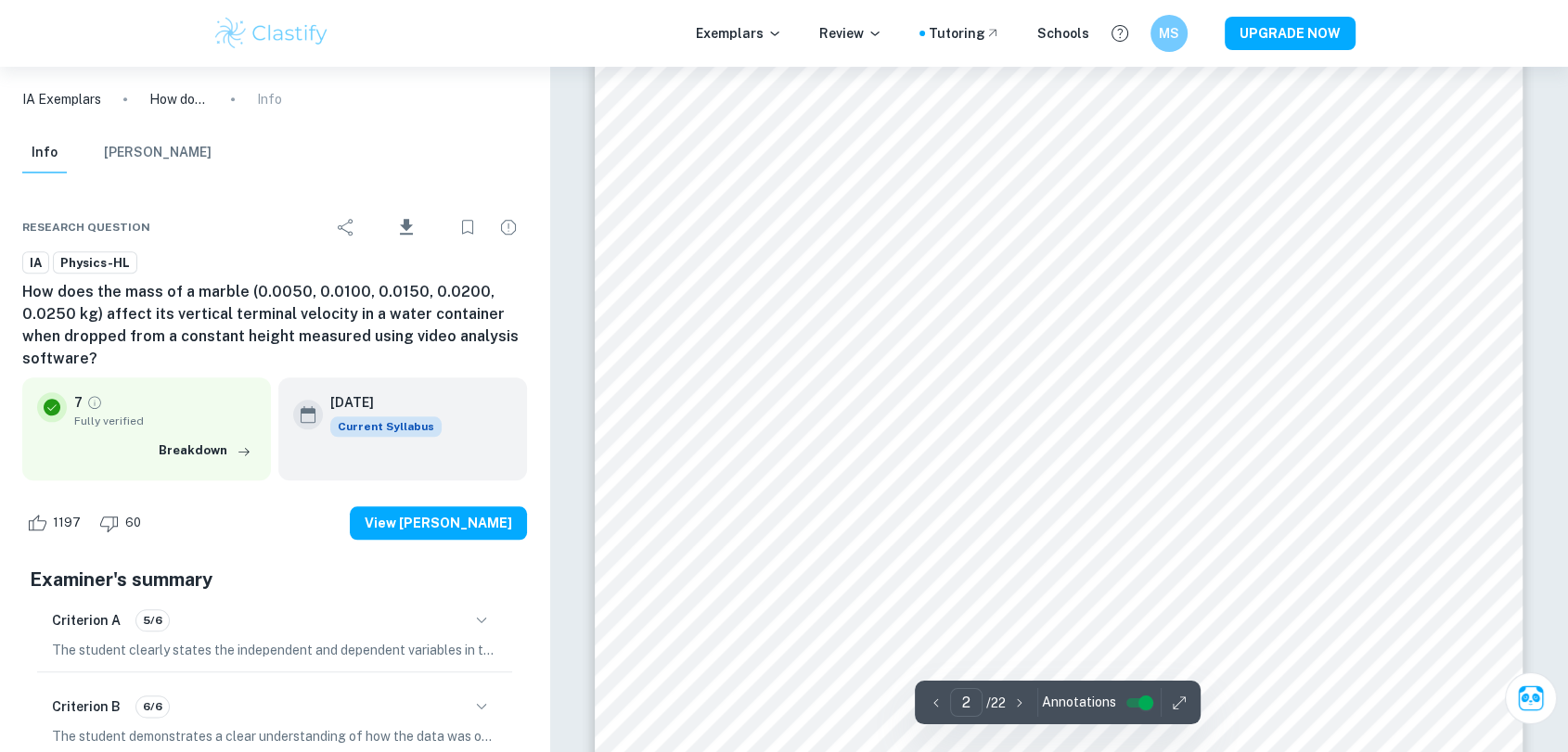
scroll to position [1851, 0]
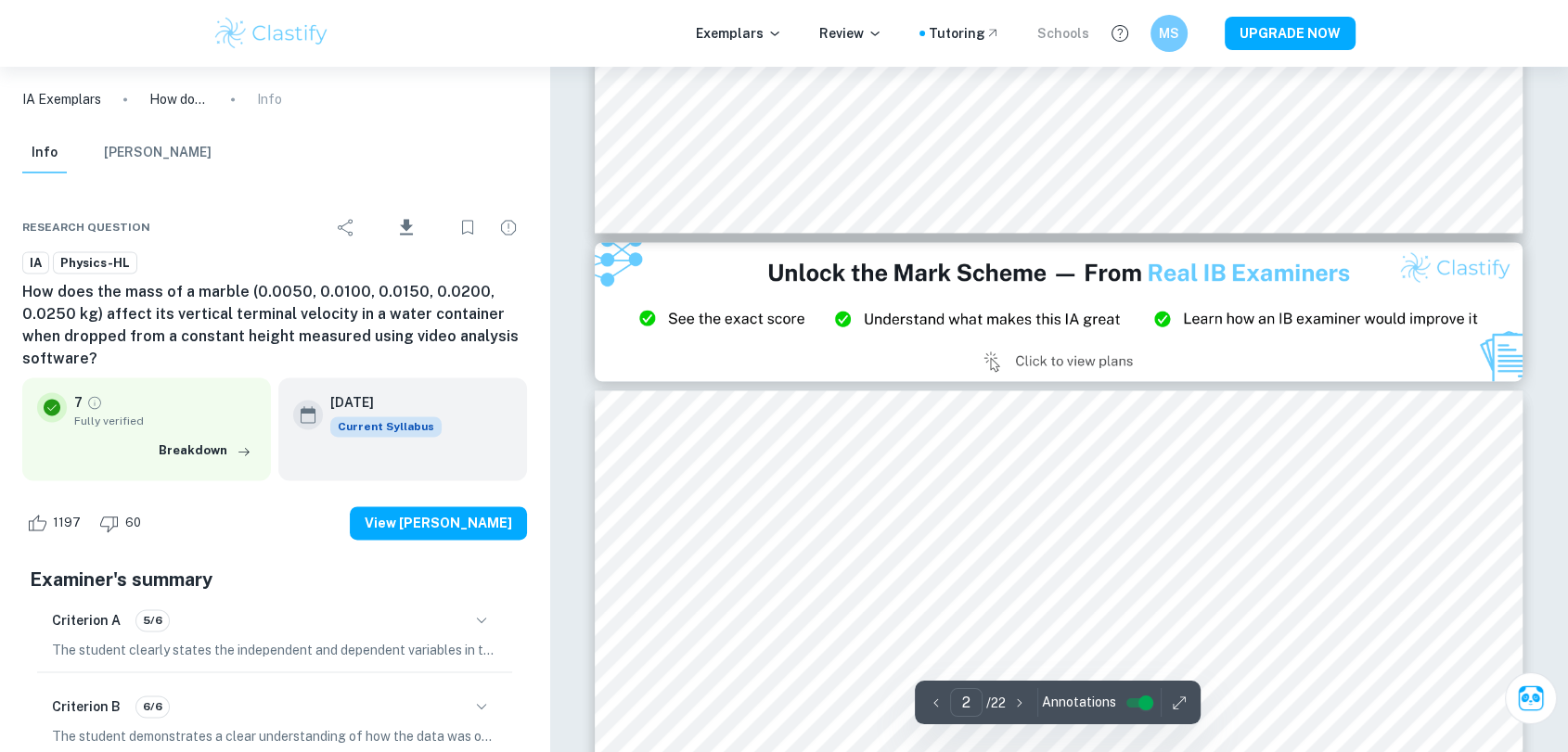
type input "3"
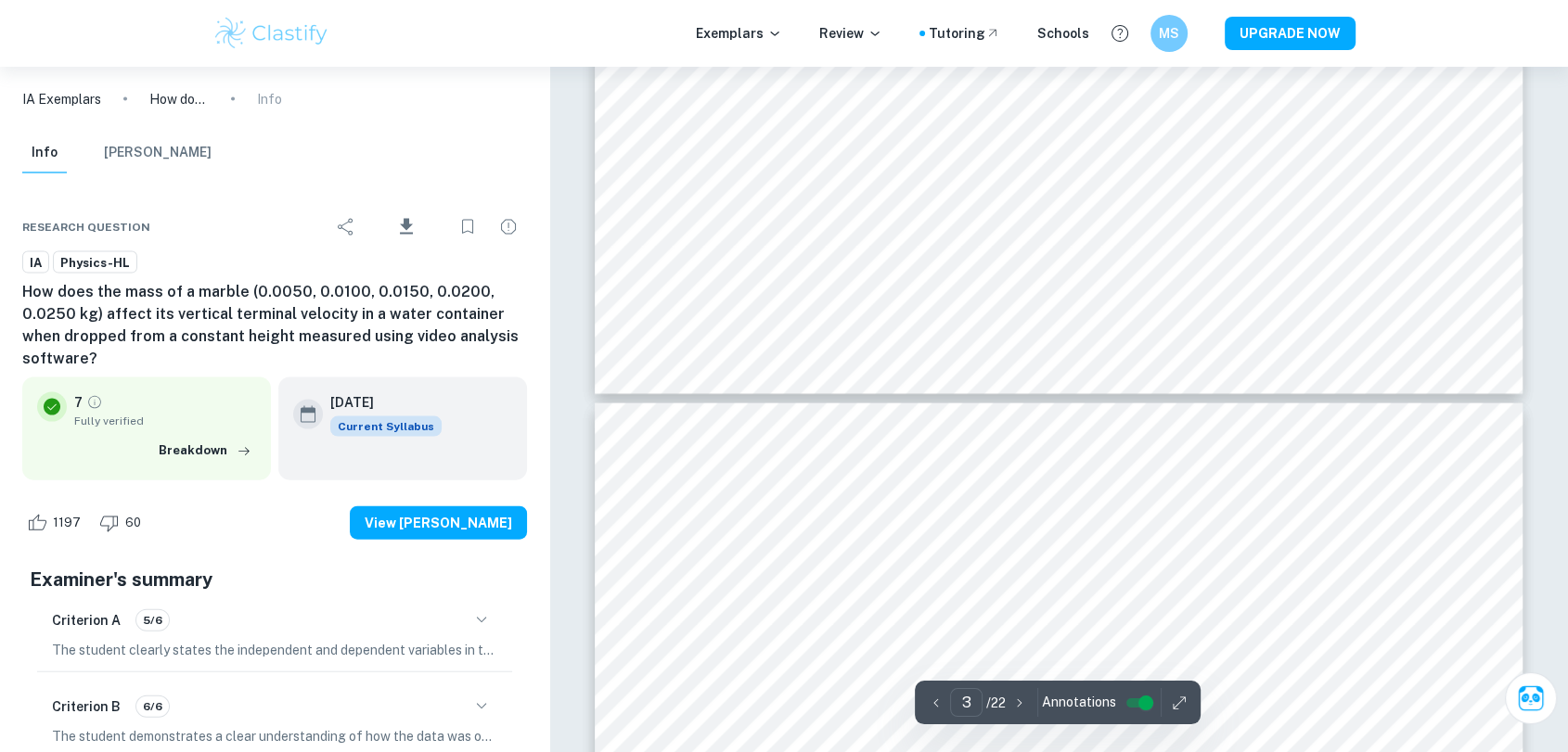
scroll to position [3949, 0]
